Goal: Obtain resource: Obtain resource

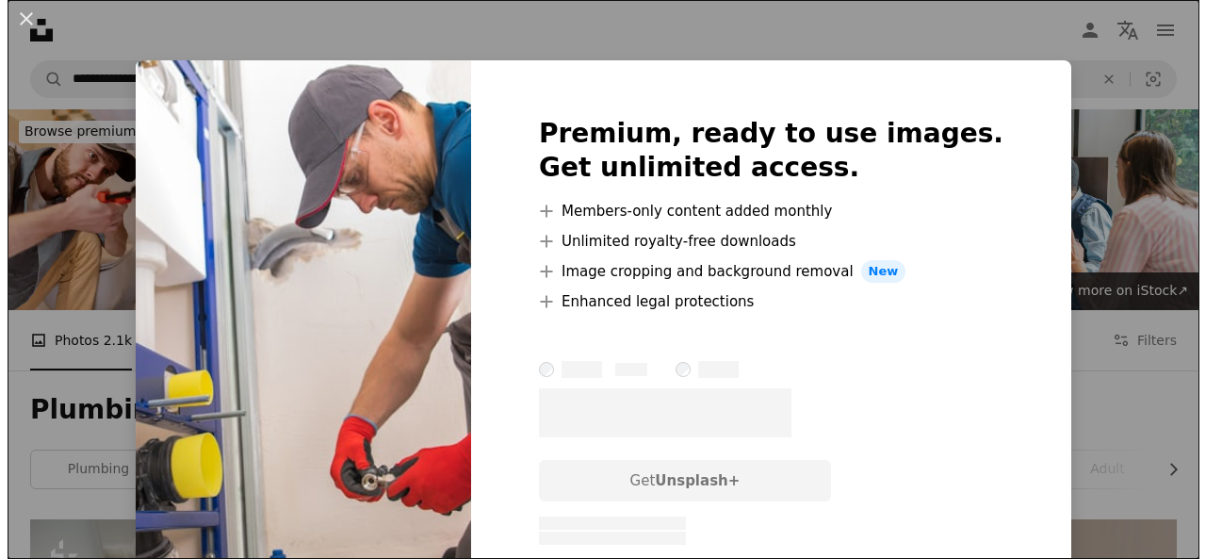
scroll to position [1263, 0]
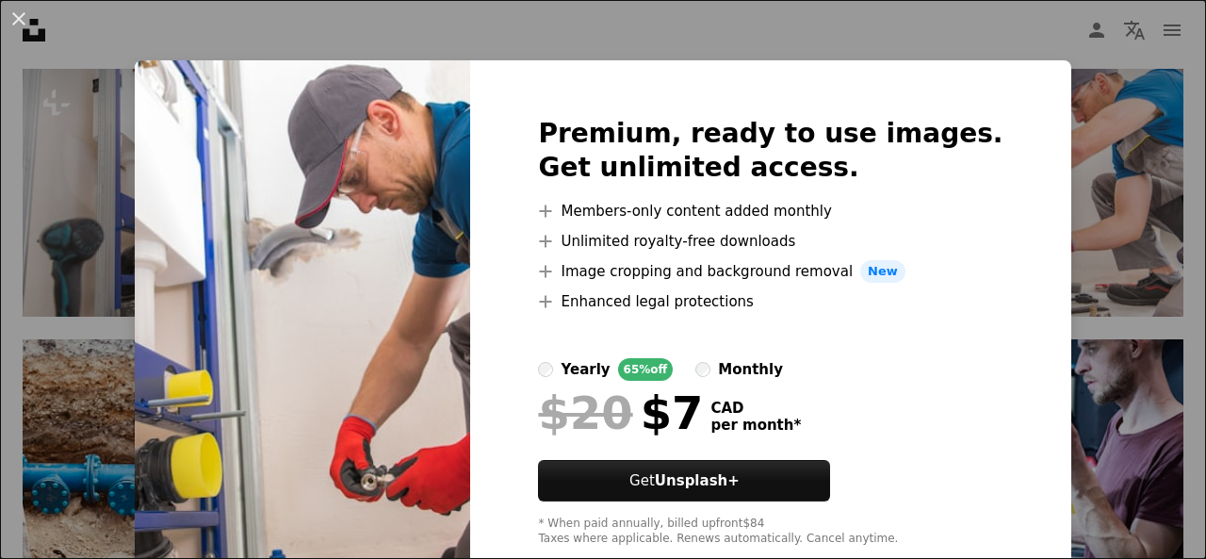
click at [577, 36] on div "An X shape Premium, ready to use images. Get unlimited access. A plus sign Memb…" at bounding box center [603, 279] width 1206 height 559
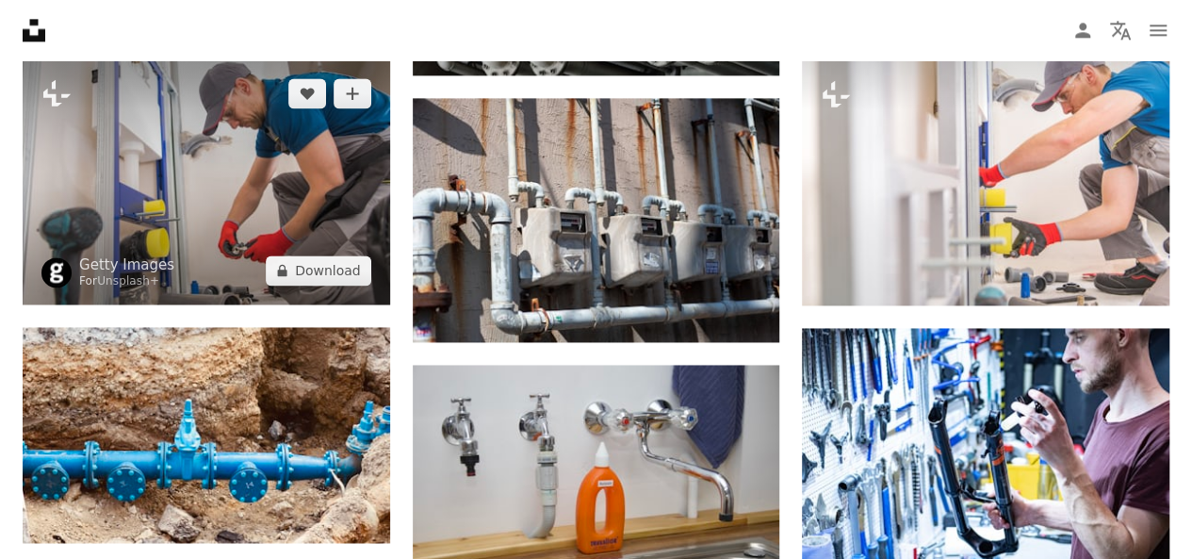
click at [324, 188] on img at bounding box center [206, 181] width 367 height 245
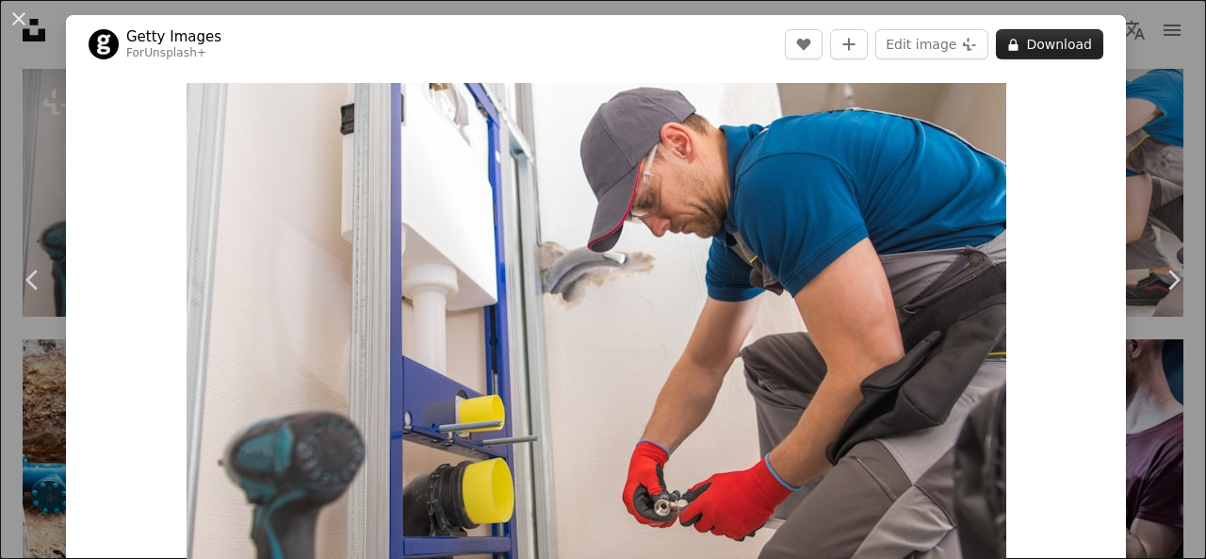
click at [1035, 47] on button "A lock Download" at bounding box center [1049, 44] width 107 height 30
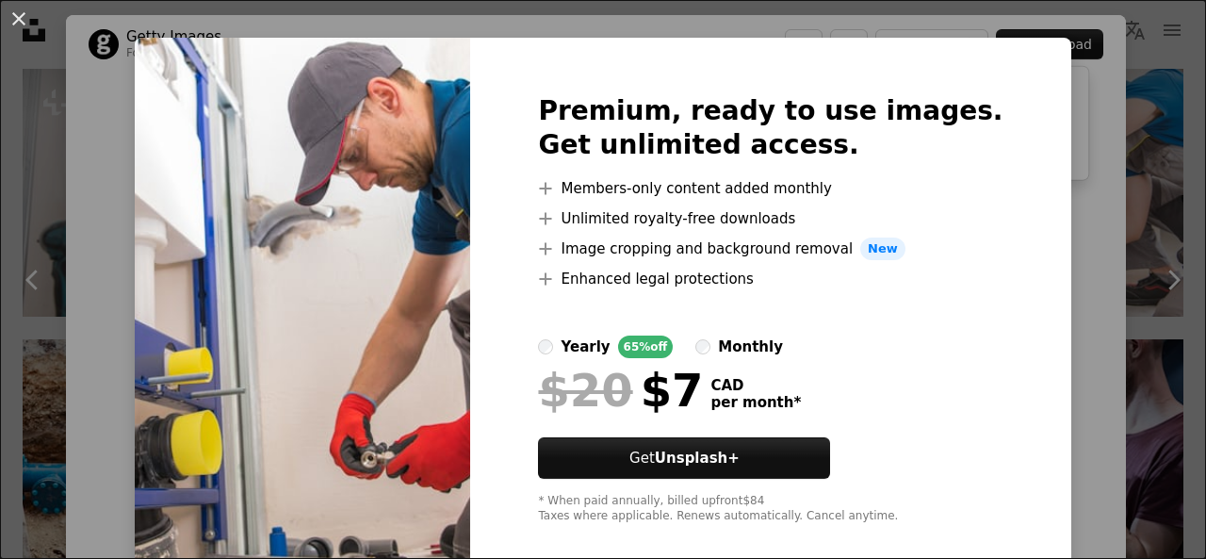
scroll to position [45, 0]
